Goal: Task Accomplishment & Management: Manage account settings

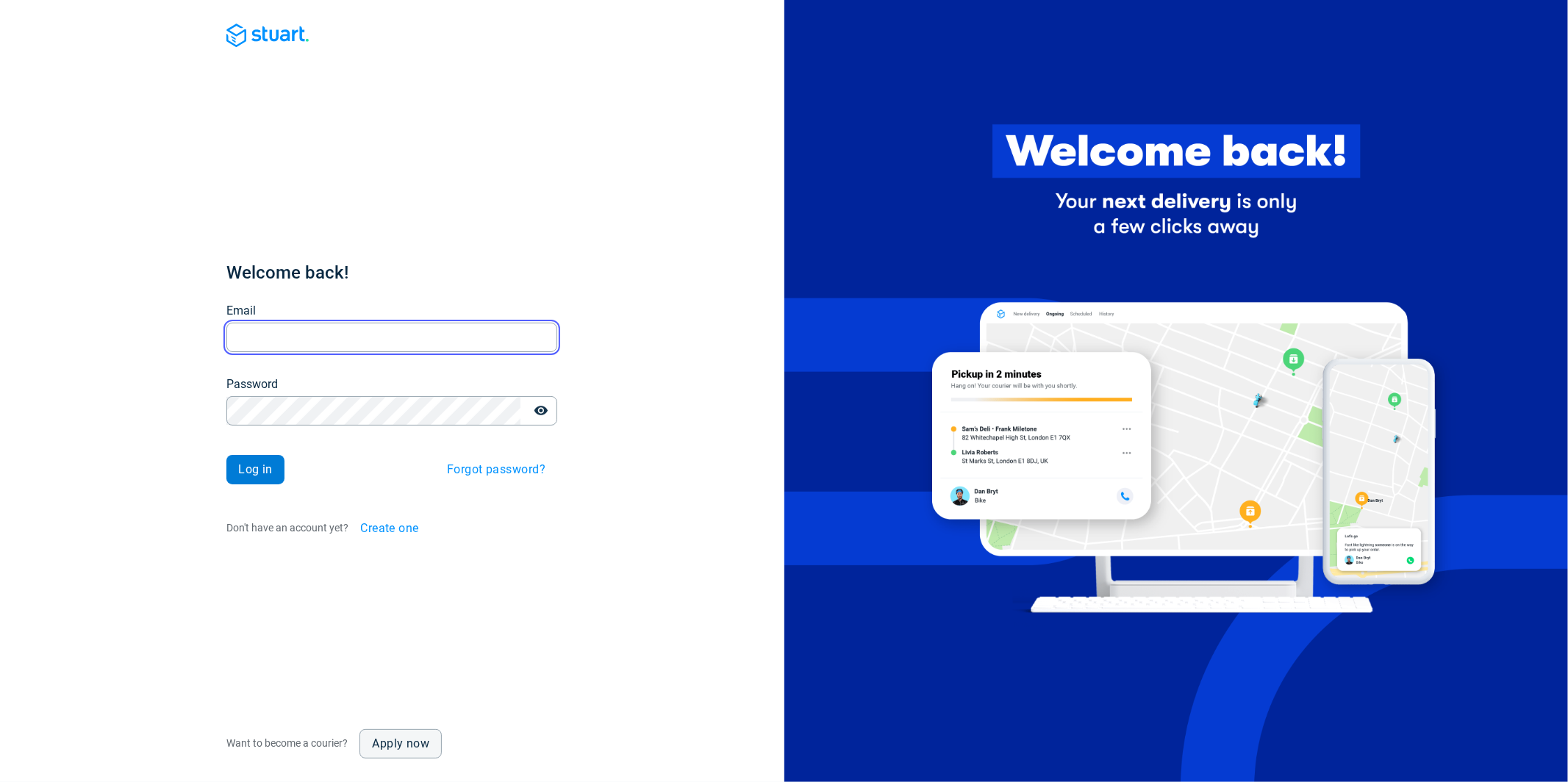
type input "[PERSON_NAME][EMAIL_ADDRESS][PERSON_NAME][DOMAIN_NAME]"
click at [267, 477] on button "Log in" at bounding box center [255, 470] width 58 height 30
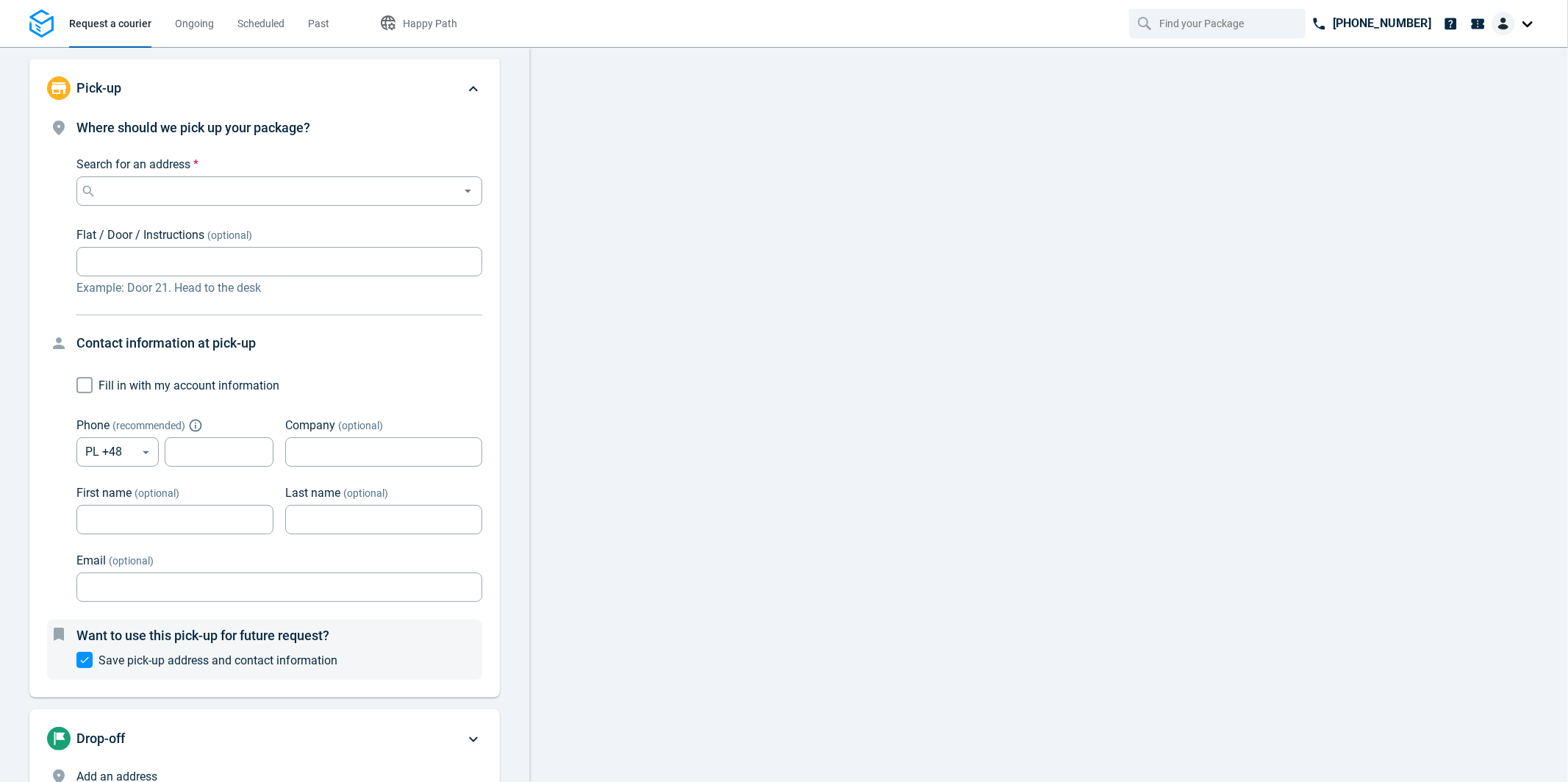
click at [1525, 25] on div at bounding box center [1514, 24] width 47 height 24
type input "now"
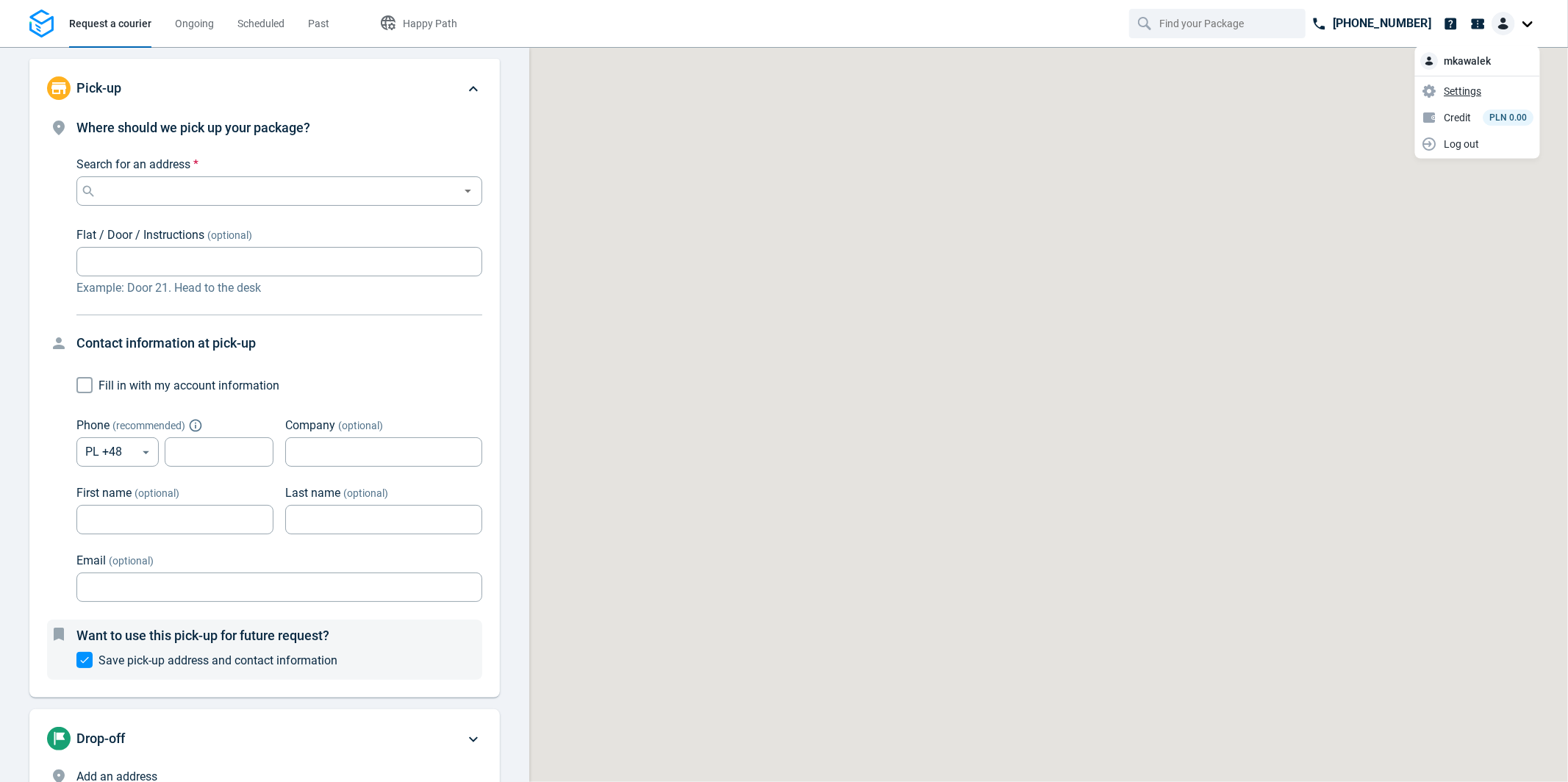
click at [1477, 91] on span "Settings" at bounding box center [1463, 91] width 37 height 15
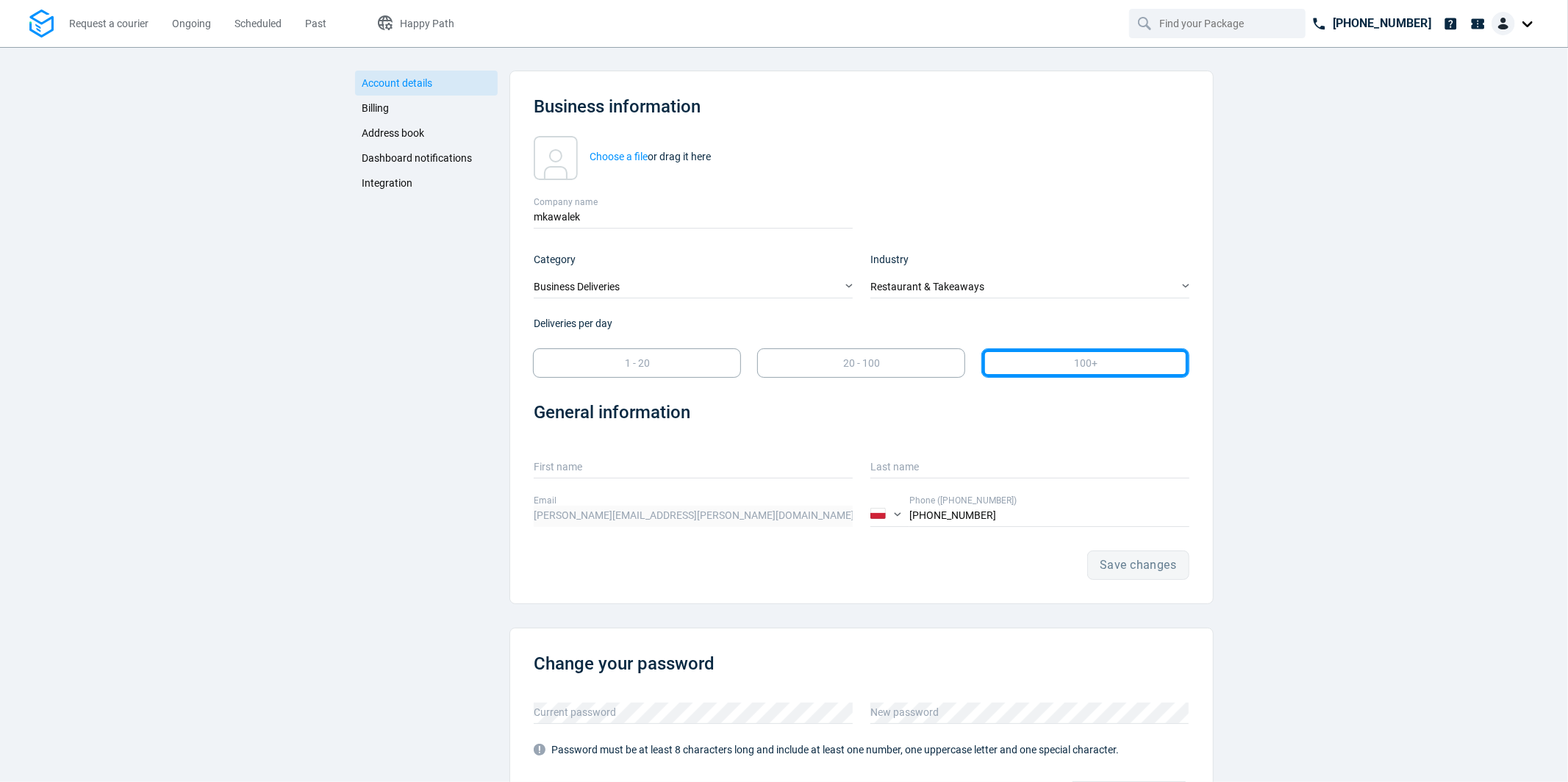
click at [405, 196] on div "Account details Billing Address book Dashboard notifications Integration" at bounding box center [426, 453] width 143 height 764
click at [403, 186] on span "Integration" at bounding box center [388, 183] width 51 height 12
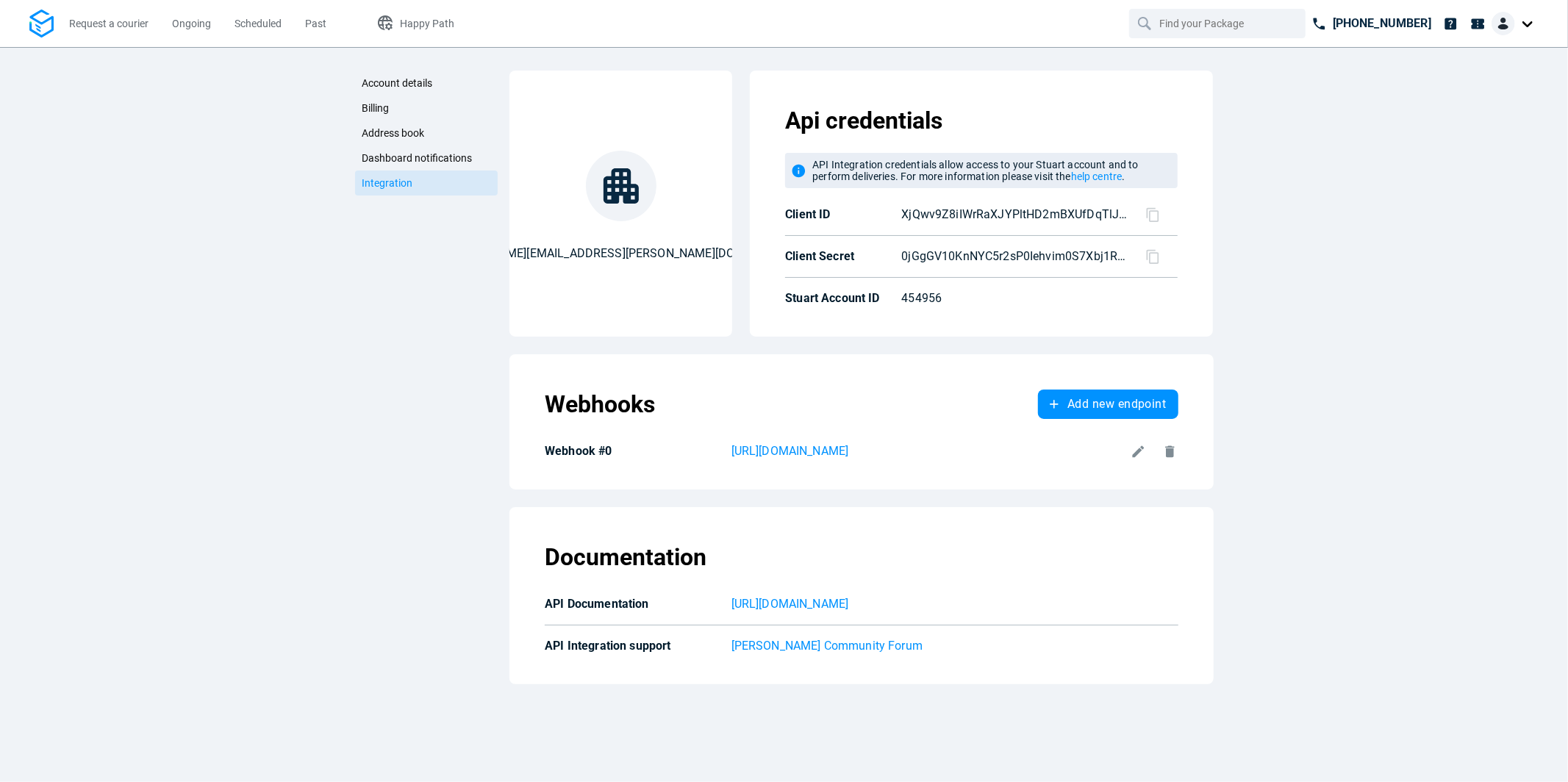
click at [1153, 213] on icon at bounding box center [1153, 215] width 15 height 15
click at [1153, 256] on icon at bounding box center [1153, 257] width 15 height 15
